Goal: Task Accomplishment & Management: Manage account settings

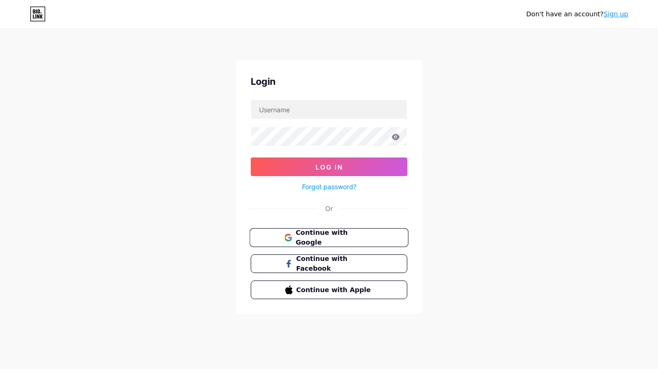
click at [340, 232] on span "Continue with Google" at bounding box center [335, 238] width 78 height 20
click at [277, 239] on button "Continue with Google" at bounding box center [328, 238] width 159 height 19
